Goal: Navigation & Orientation: Find specific page/section

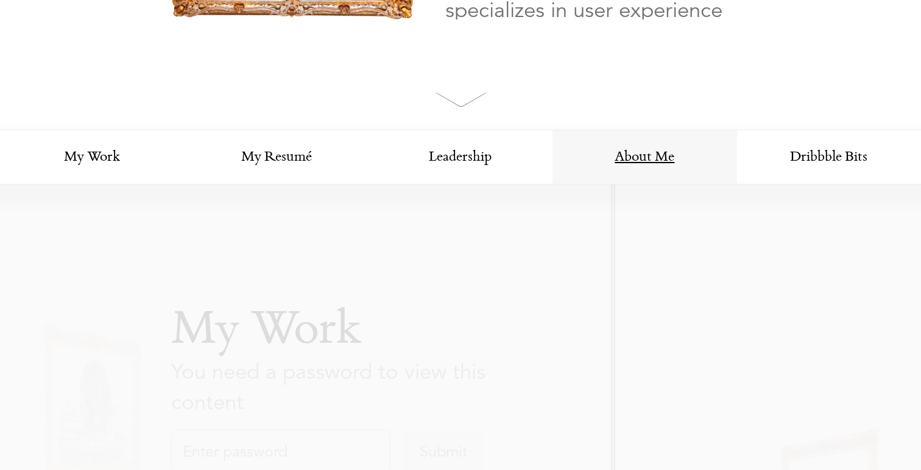
click at [655, 161] on link "About Me" at bounding box center [645, 157] width 184 height 55
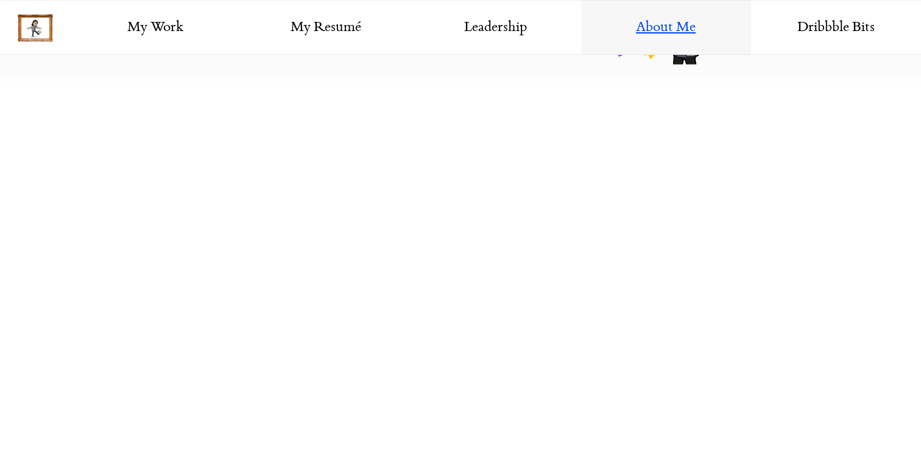
scroll to position [2066, 0]
click at [171, 23] on link "My Work" at bounding box center [156, 28] width 170 height 55
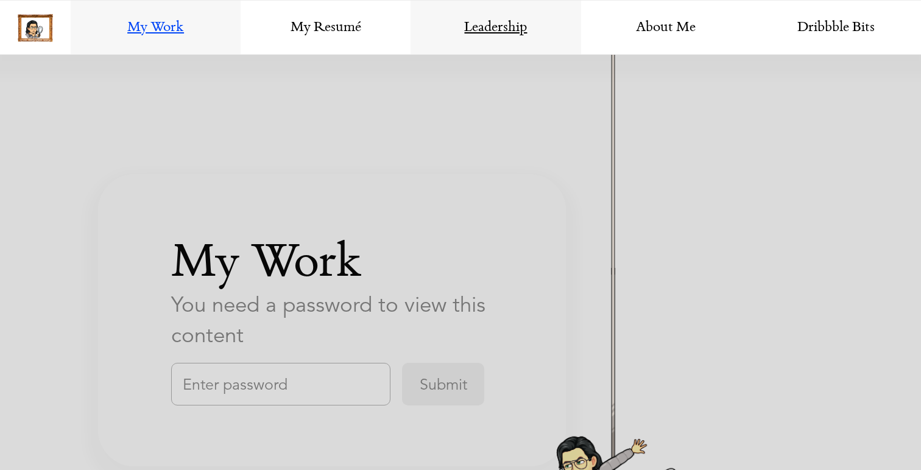
click at [511, 29] on link "Leadership" at bounding box center [496, 28] width 170 height 55
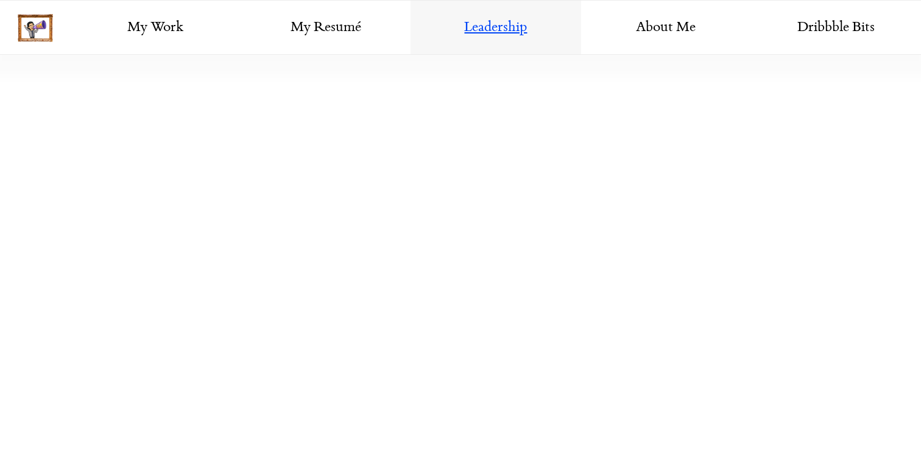
scroll to position [2052, 0]
click at [133, 38] on link "My Work" at bounding box center [156, 28] width 170 height 55
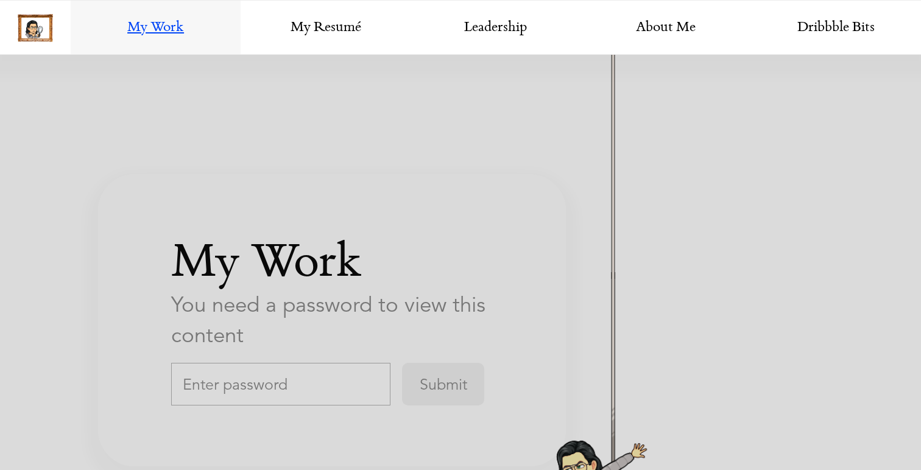
click at [241, 392] on input "text" at bounding box center [280, 384] width 219 height 43
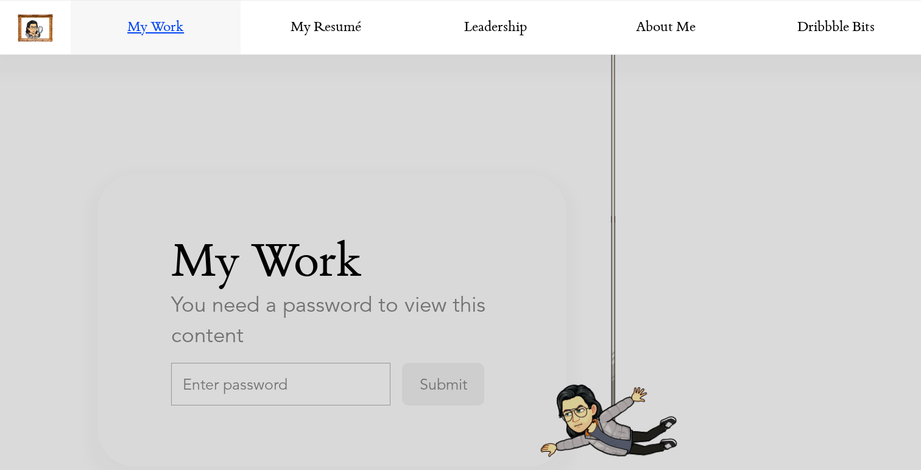
scroll to position [2121, 0]
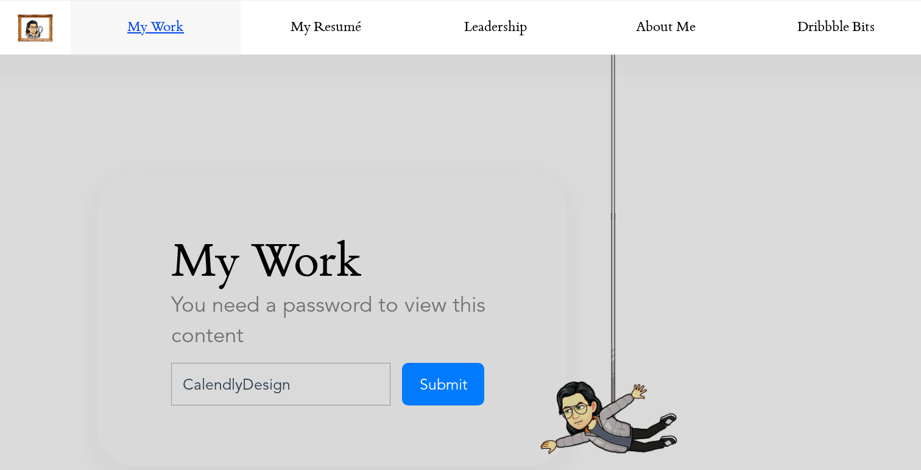
type input "CalendlyDesign"
click at [402, 363] on input "Submit" at bounding box center [443, 384] width 82 height 43
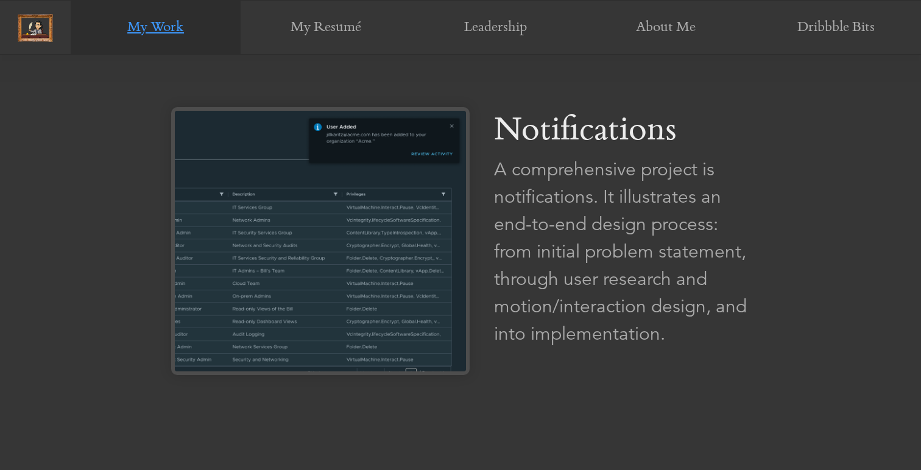
scroll to position [1563, 0]
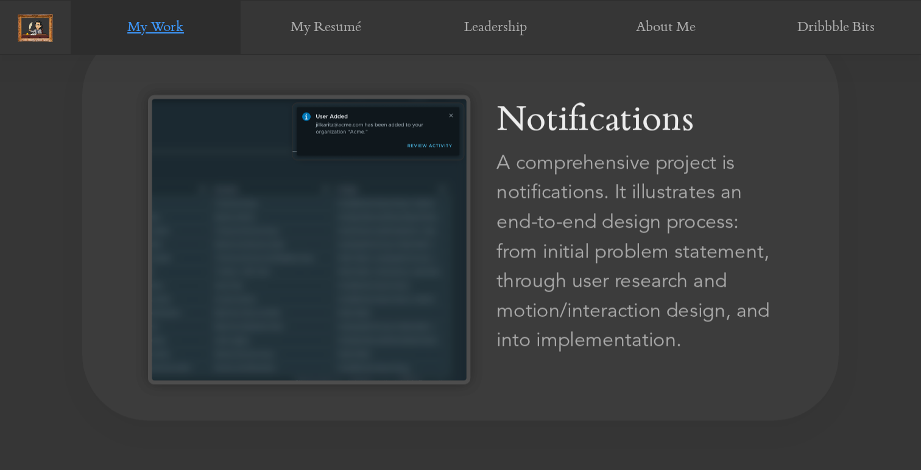
click at [366, 307] on img at bounding box center [309, 239] width 322 height 289
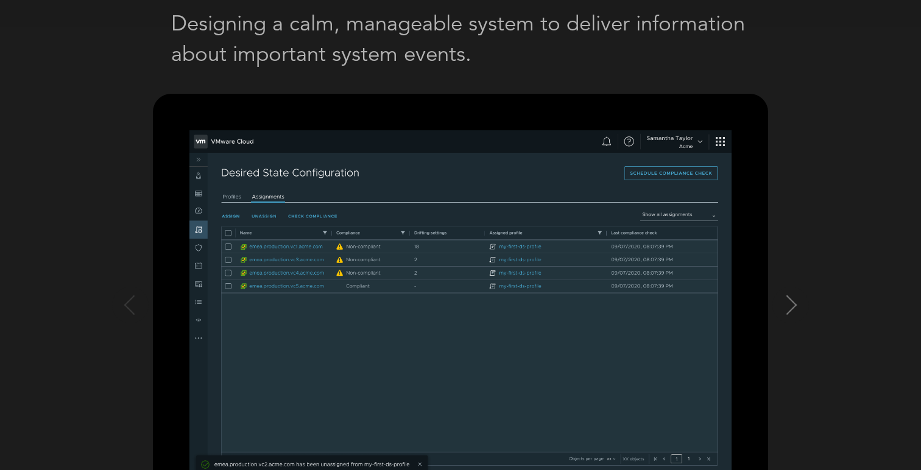
scroll to position [90, 0]
click at [496, 291] on img at bounding box center [461, 304] width 542 height 350
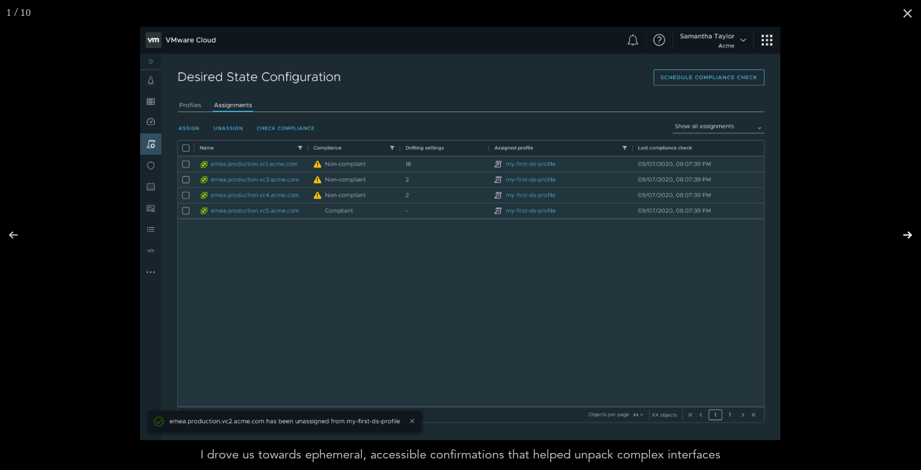
click at [907, 231] on button at bounding box center [900, 235] width 43 height 61
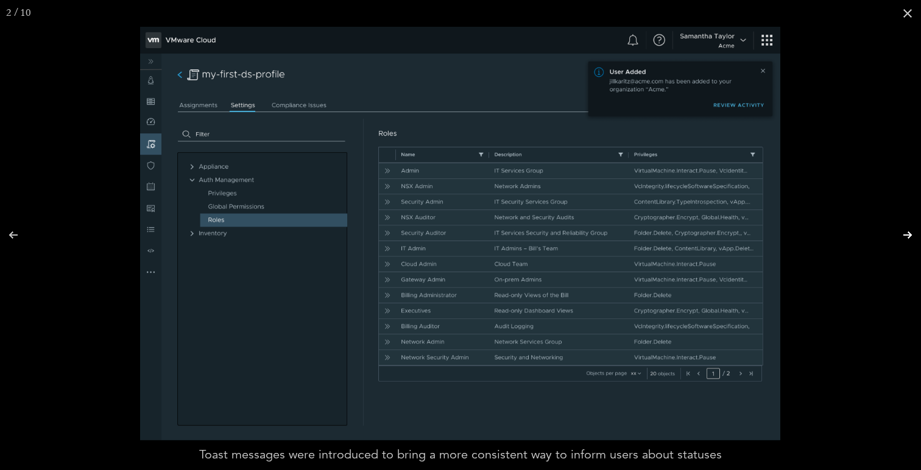
click at [907, 231] on button at bounding box center [900, 235] width 43 height 61
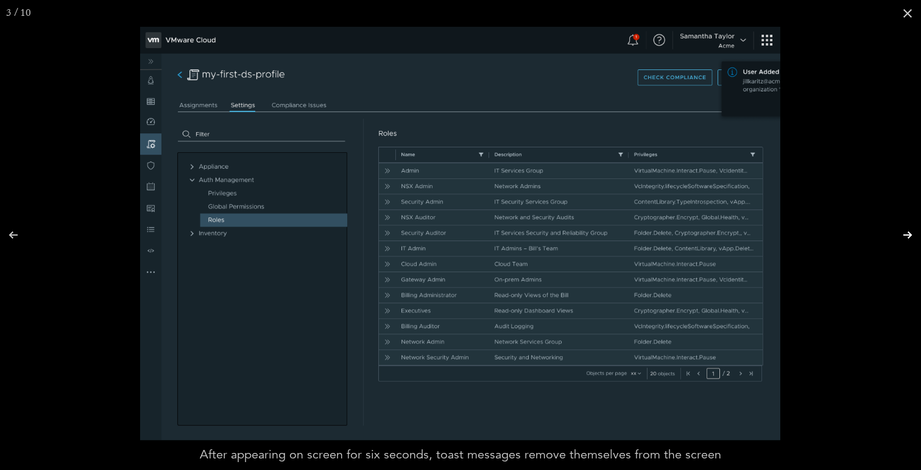
click at [907, 231] on button at bounding box center [900, 235] width 43 height 61
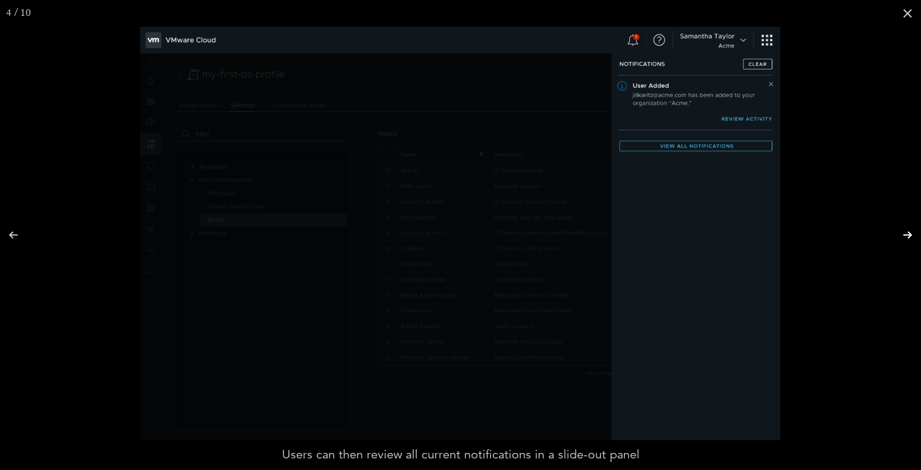
click at [907, 231] on button at bounding box center [900, 235] width 43 height 61
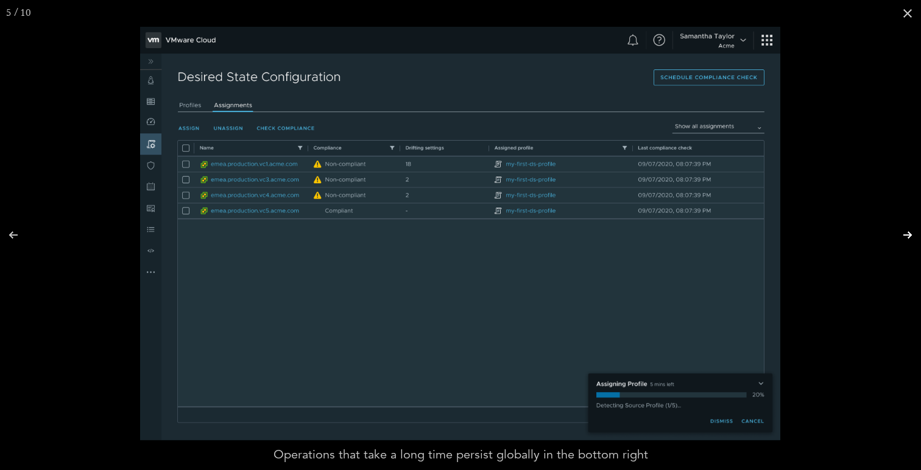
click at [907, 231] on button at bounding box center [900, 235] width 43 height 61
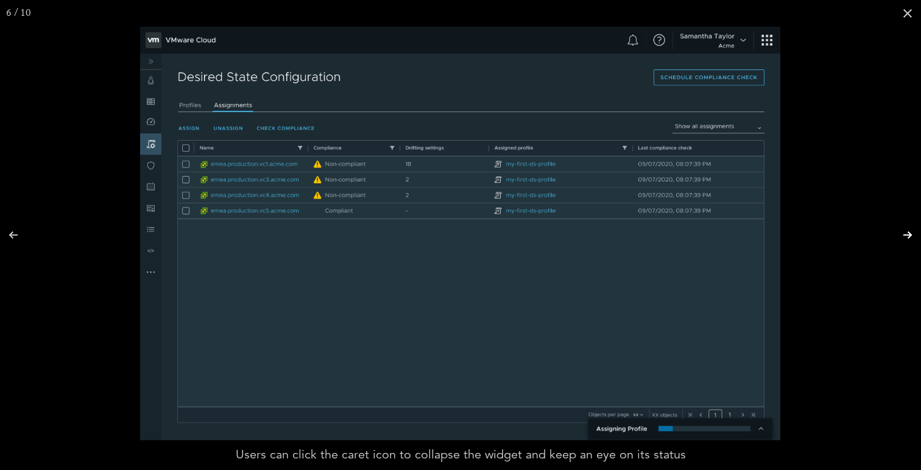
click at [907, 231] on button at bounding box center [900, 235] width 43 height 61
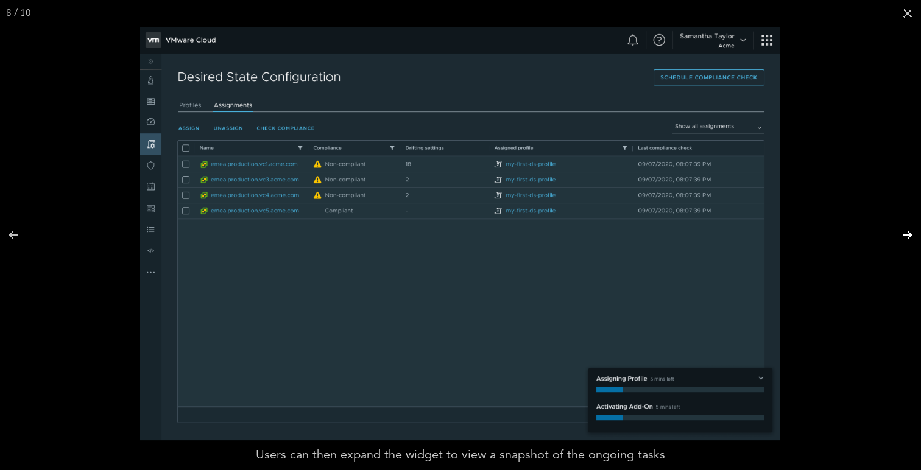
click at [907, 231] on button at bounding box center [900, 235] width 43 height 61
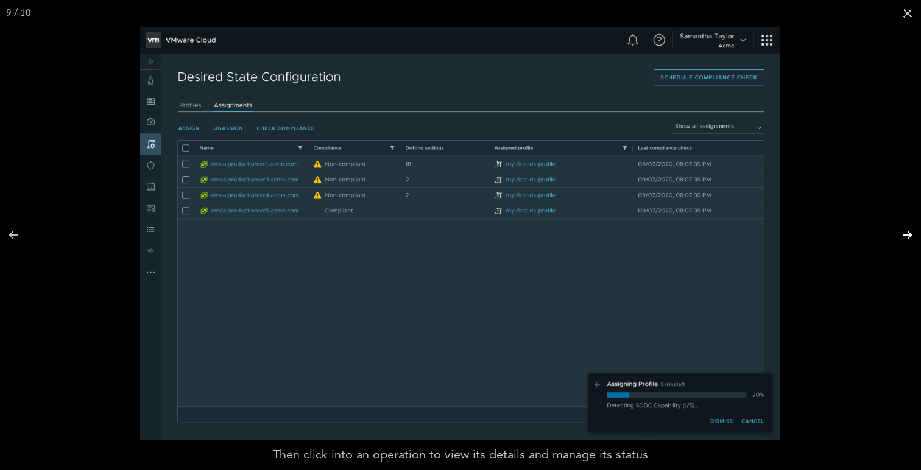
click at [907, 231] on button at bounding box center [900, 235] width 43 height 61
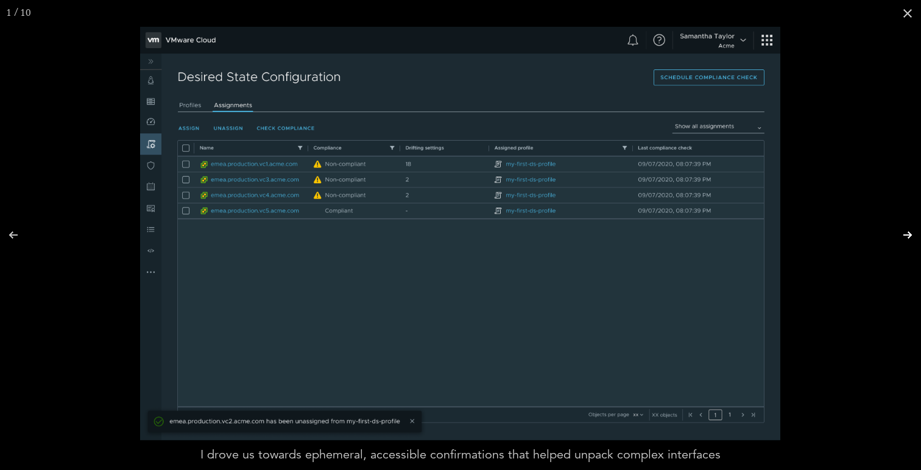
click at [907, 231] on button at bounding box center [900, 235] width 43 height 61
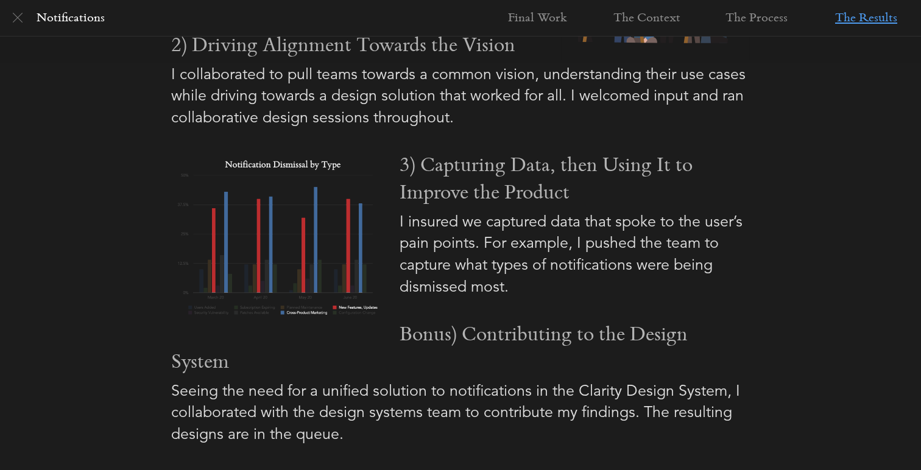
scroll to position [1672, 0]
